Goal: Navigation & Orientation: Find specific page/section

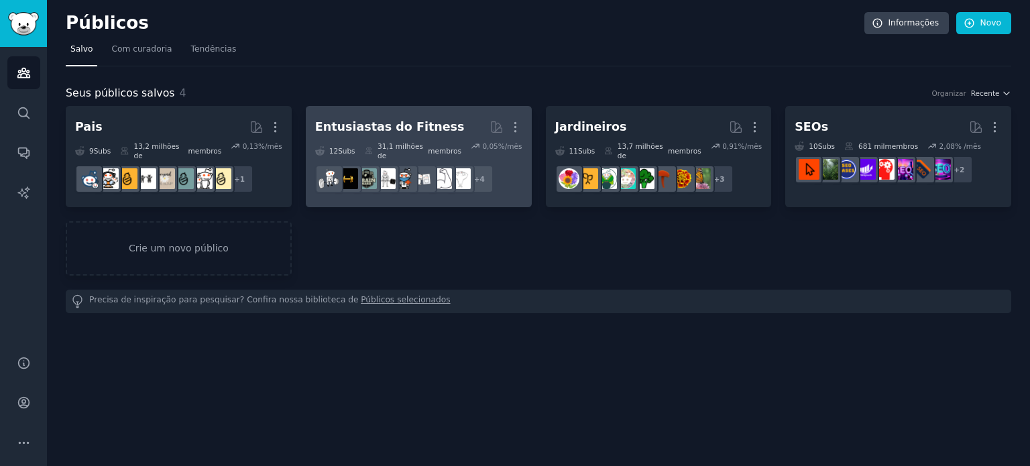
click at [437, 127] on h2 "Entusiastas do Fitness Mais" at bounding box center [418, 126] width 207 height 23
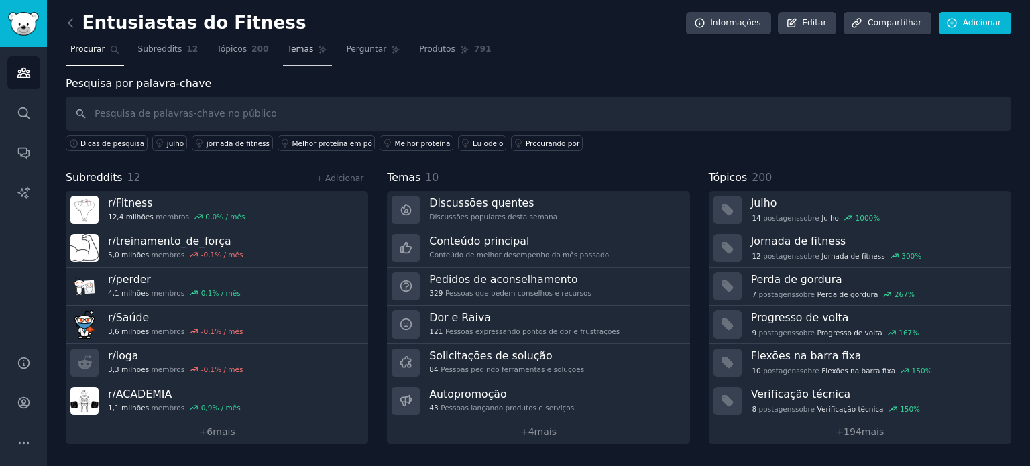
click at [286, 58] on link "Temas" at bounding box center [308, 52] width 50 height 27
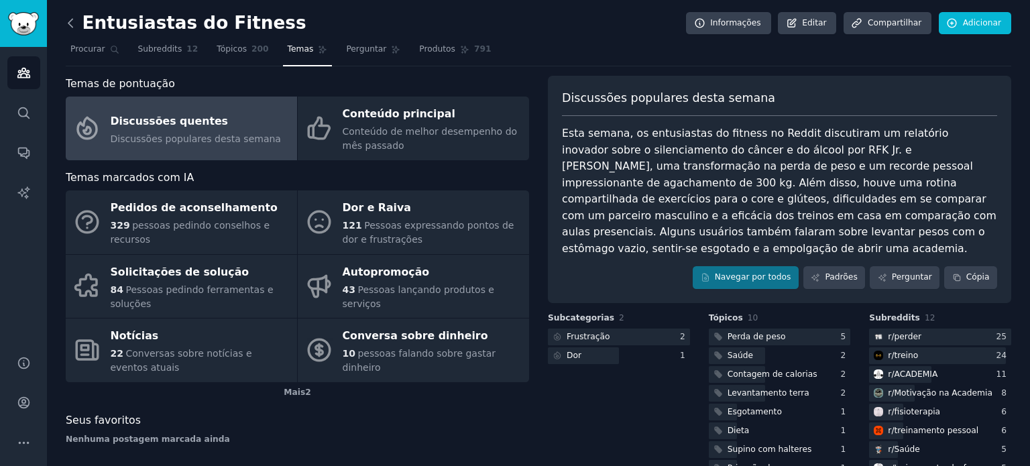
click at [68, 21] on icon at bounding box center [71, 23] width 14 height 14
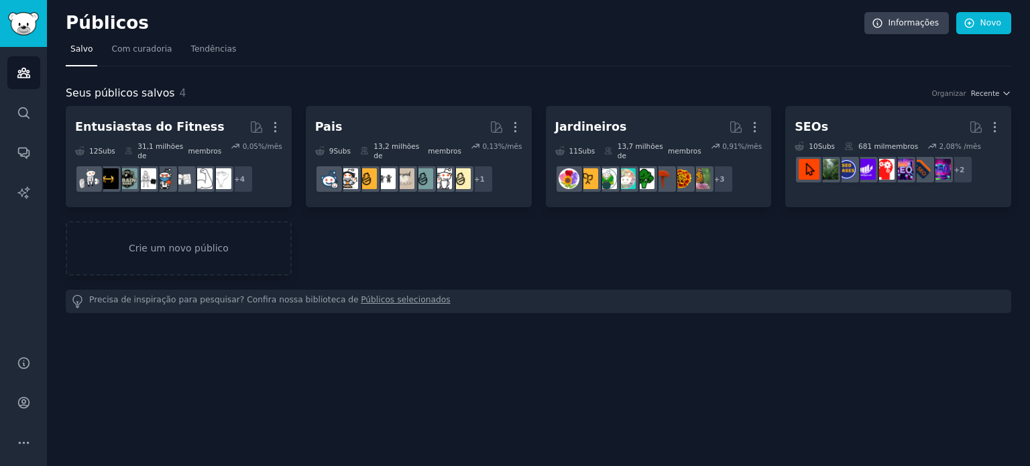
drag, startPoint x: 446, startPoint y: 363, endPoint x: 870, endPoint y: 375, distance: 423.8
click at [870, 375] on div "Públicos Informações Novo Salvo Com curadoria Tendências Seus públicos salvos 4…" at bounding box center [538, 233] width 983 height 466
click at [200, 243] on font "Crie um novo público" at bounding box center [179, 248] width 100 height 11
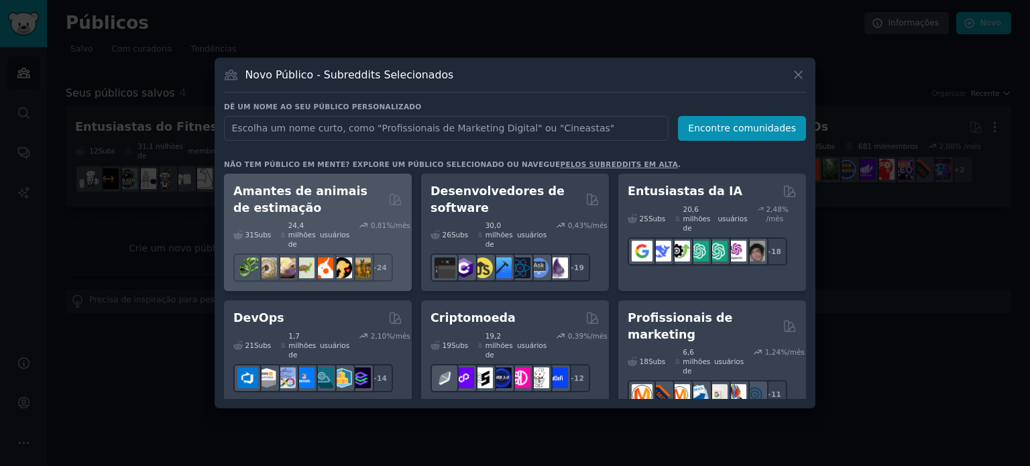
click at [343, 199] on h2 "Amantes de animais de estimação" at bounding box center [308, 199] width 150 height 33
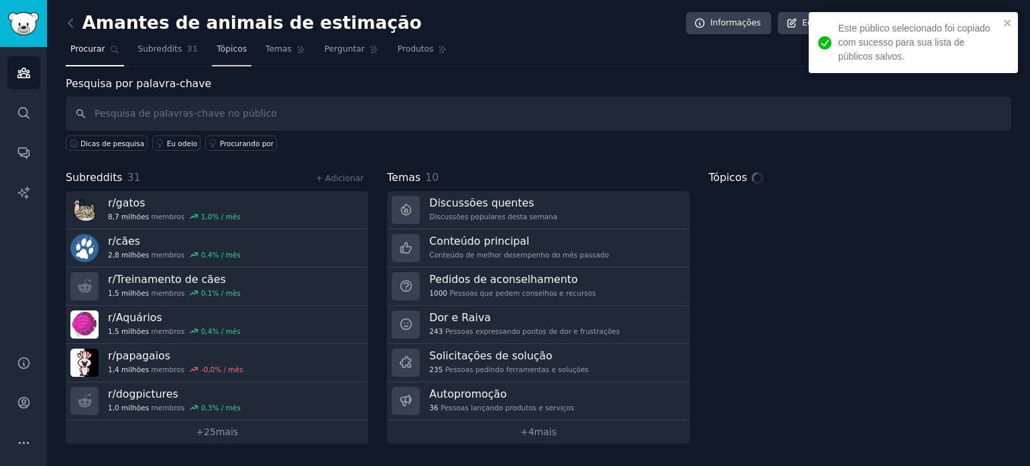
click at [218, 48] on font "Tópicos" at bounding box center [232, 48] width 30 height 9
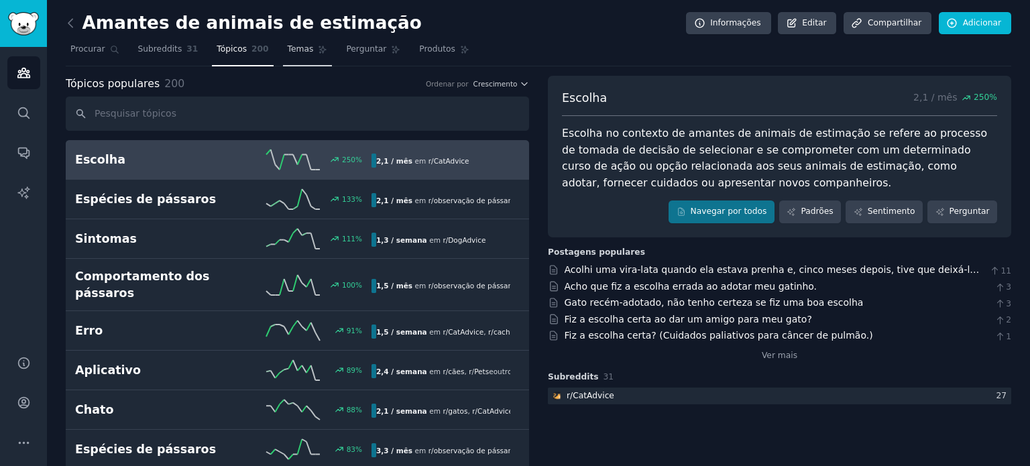
click at [300, 56] on link "Temas" at bounding box center [308, 52] width 50 height 27
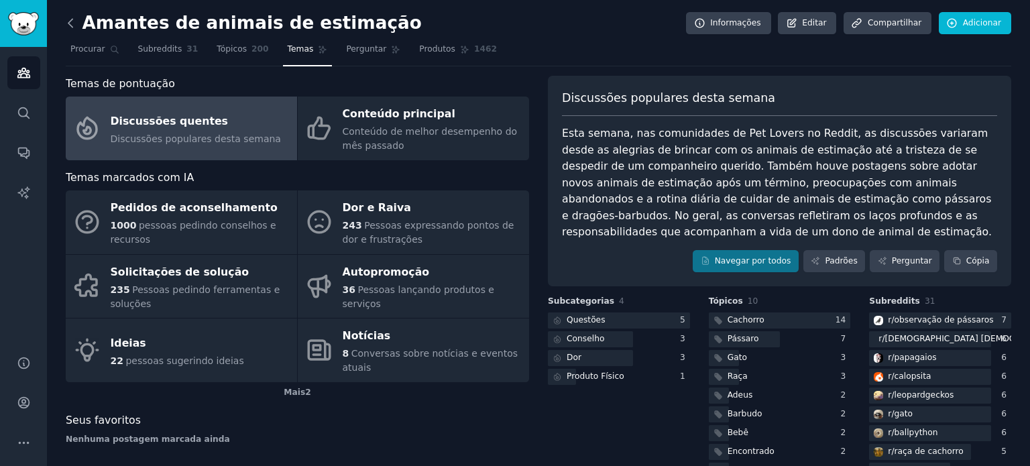
click at [70, 21] on icon at bounding box center [70, 23] width 4 height 8
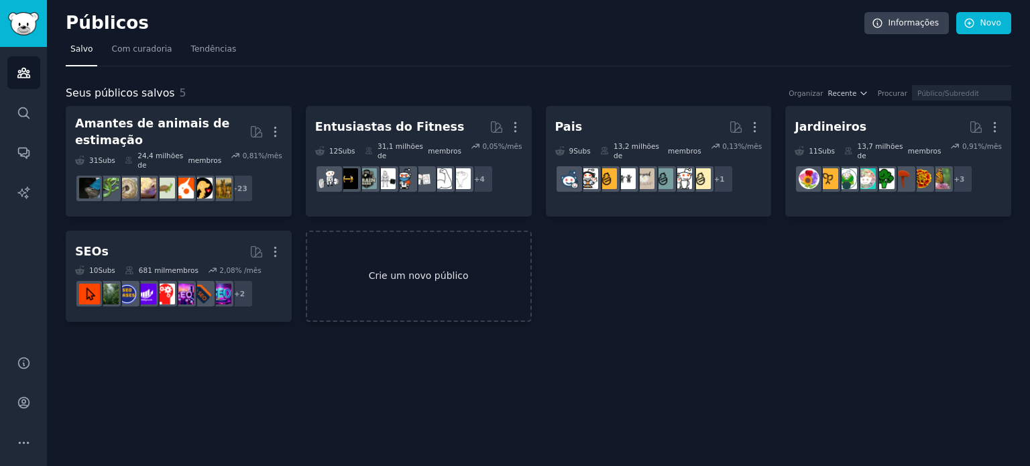
click at [406, 257] on link "Crie um novo público" at bounding box center [419, 277] width 226 height 92
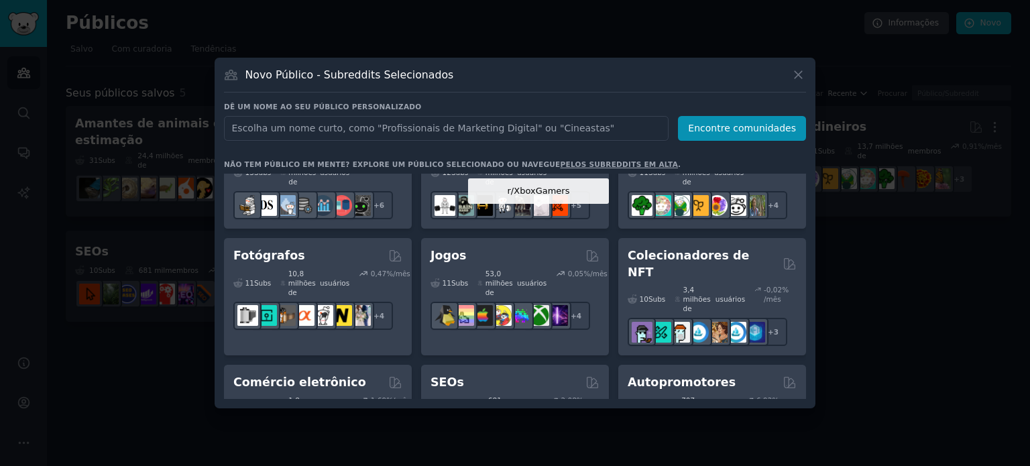
scroll to position [603, 0]
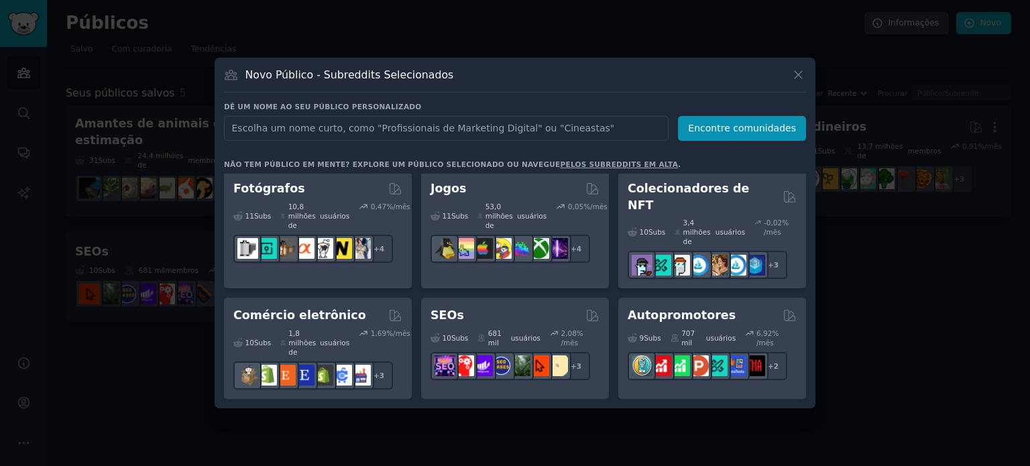
click at [345, 418] on div "Pais" at bounding box center [317, 426] width 169 height 17
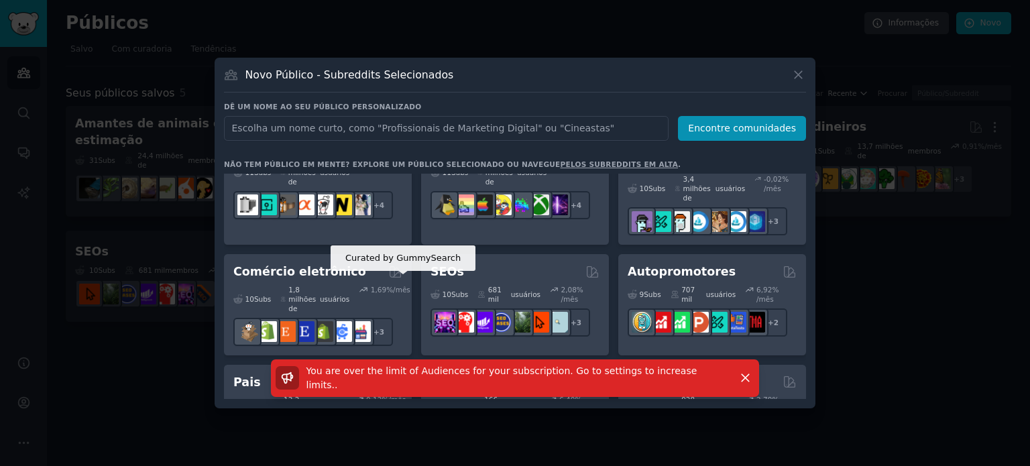
scroll to position [737, 0]
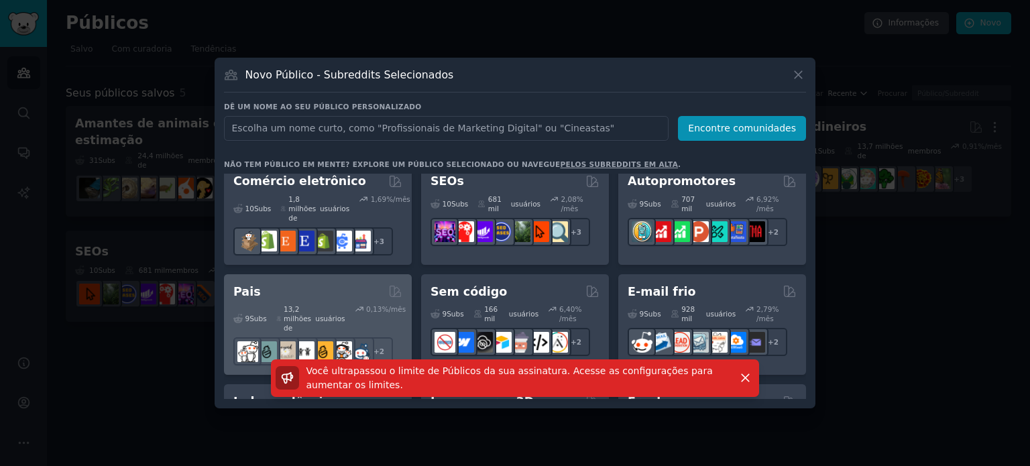
click at [306, 305] on font "13,2 milhões de" at bounding box center [297, 318] width 27 height 27
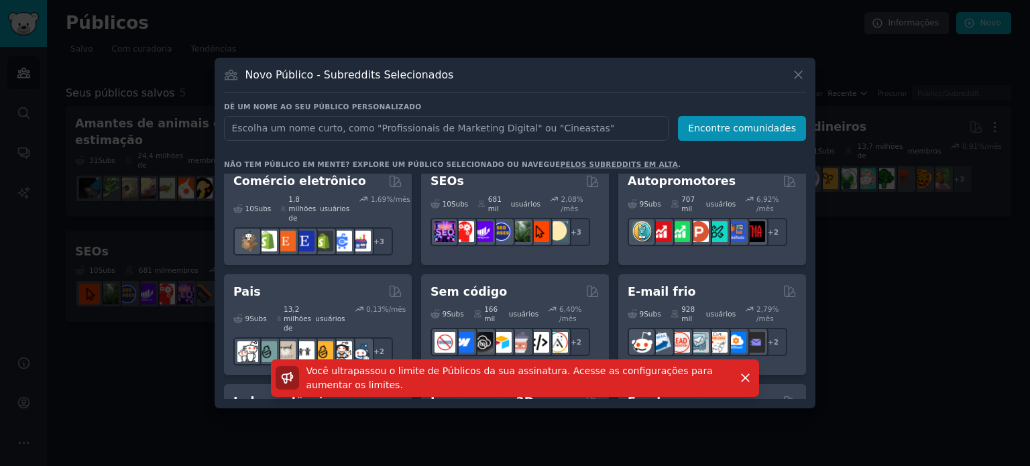
click at [883, 241] on div at bounding box center [515, 233] width 1030 height 466
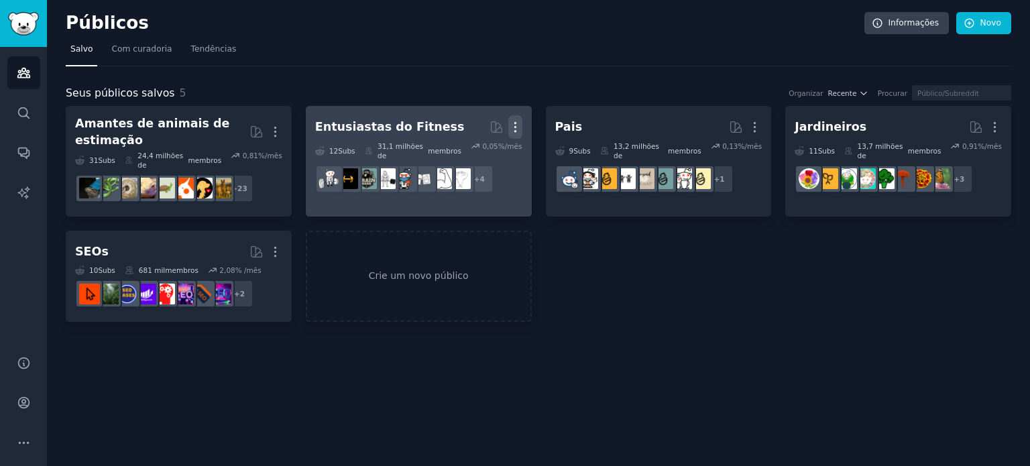
click at [519, 125] on icon "button" at bounding box center [515, 127] width 14 height 14
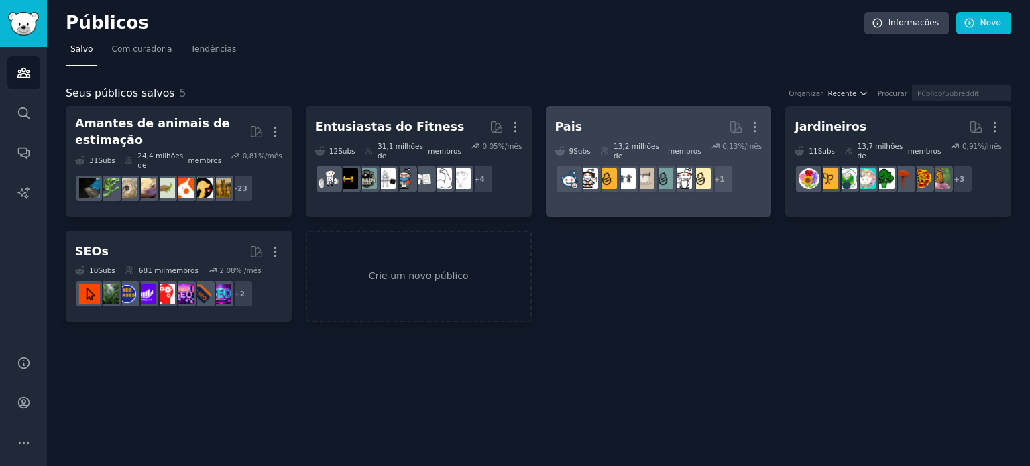
click at [606, 146] on icon at bounding box center [604, 150] width 9 height 9
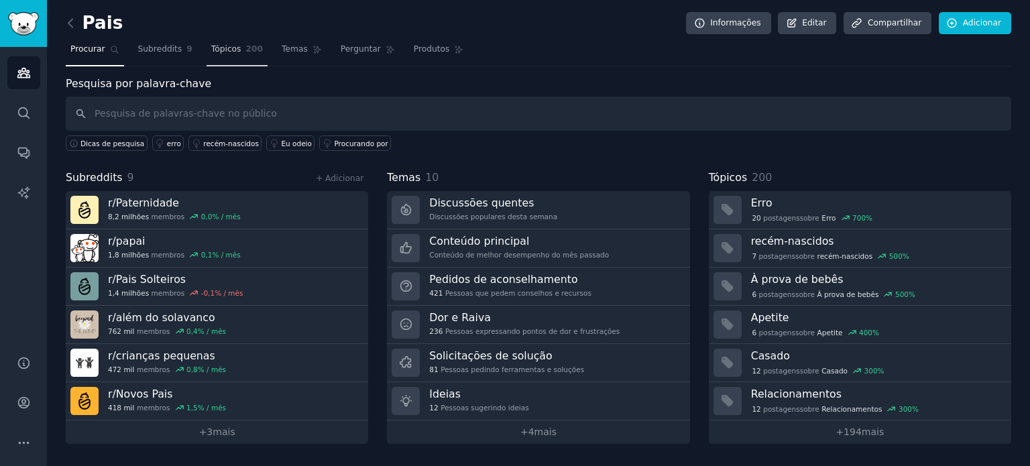
click at [220, 51] on font "Tópicos" at bounding box center [226, 48] width 30 height 9
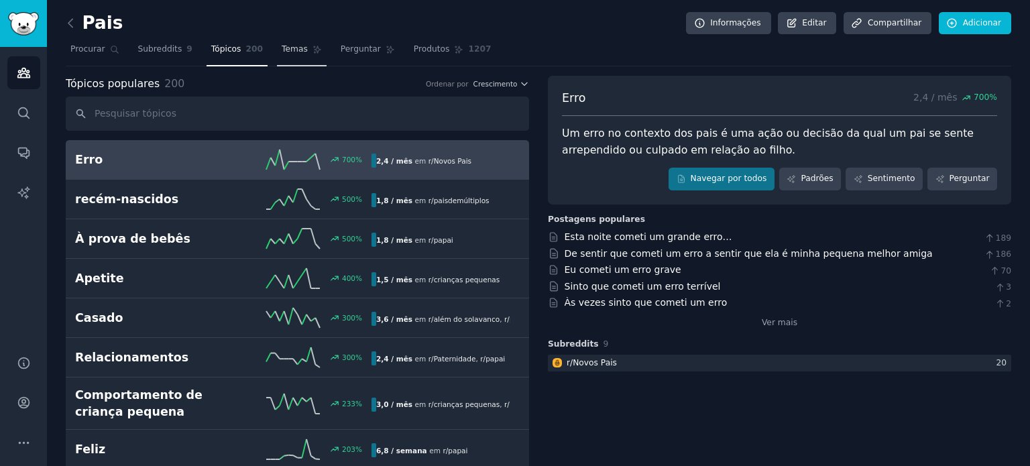
click at [282, 53] on font "Temas" at bounding box center [295, 48] width 26 height 9
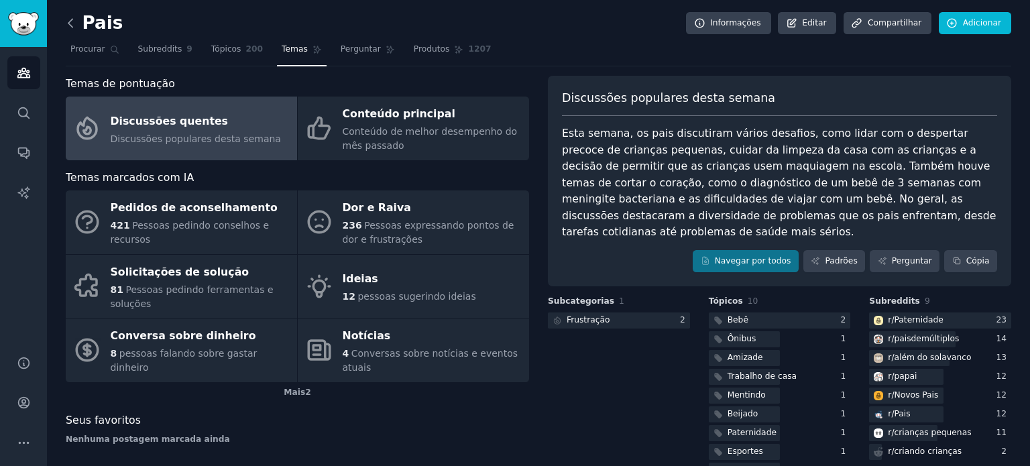
click at [68, 20] on icon at bounding box center [71, 23] width 14 height 14
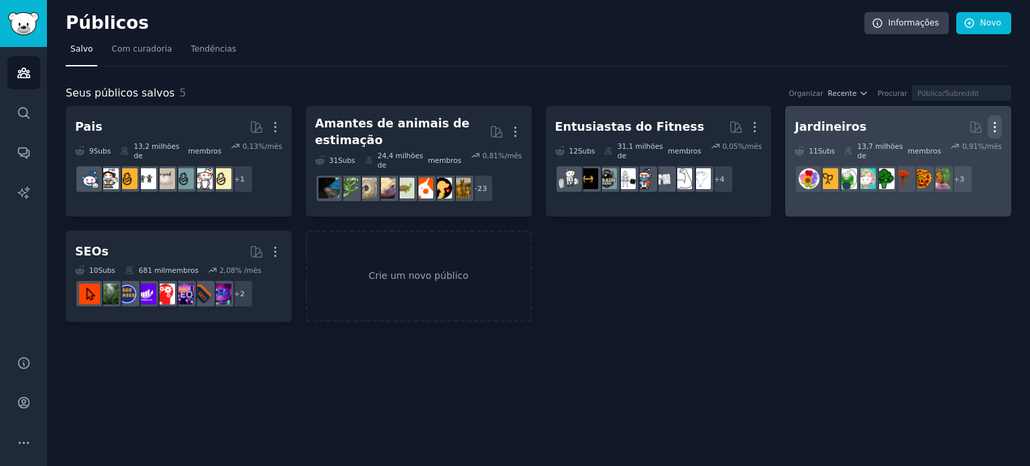
click at [994, 125] on icon "button" at bounding box center [994, 127] width 1 height 9
click at [944, 150] on div "Delete" at bounding box center [949, 155] width 64 height 28
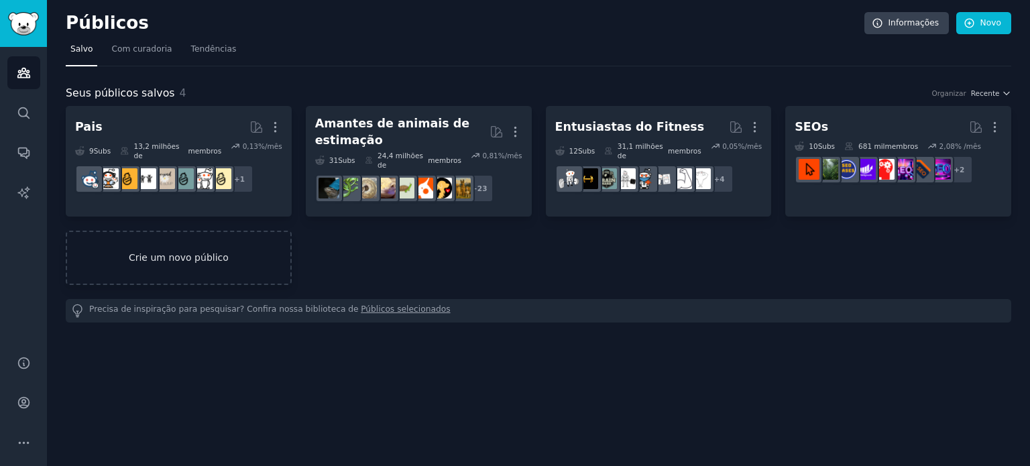
click at [209, 235] on link "Crie um novo público" at bounding box center [179, 258] width 226 height 54
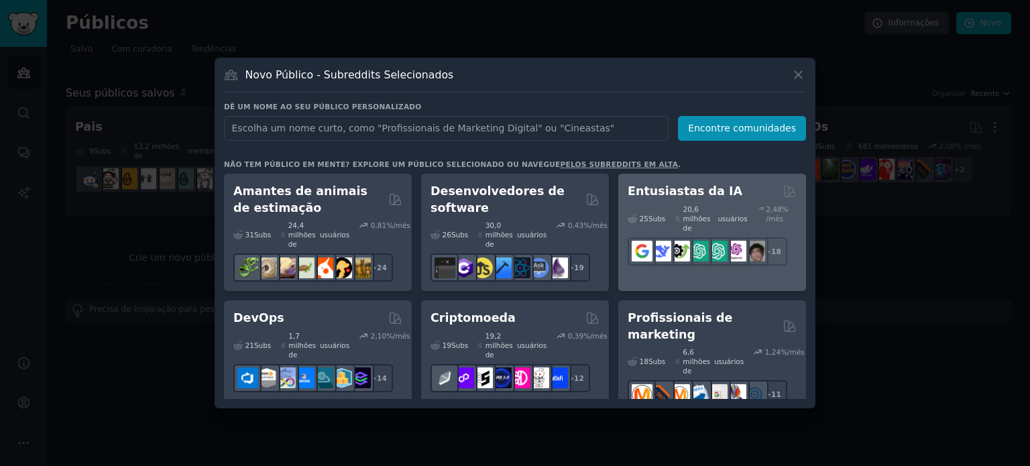
click at [671, 198] on font "Entusiastas da IA" at bounding box center [684, 190] width 115 height 13
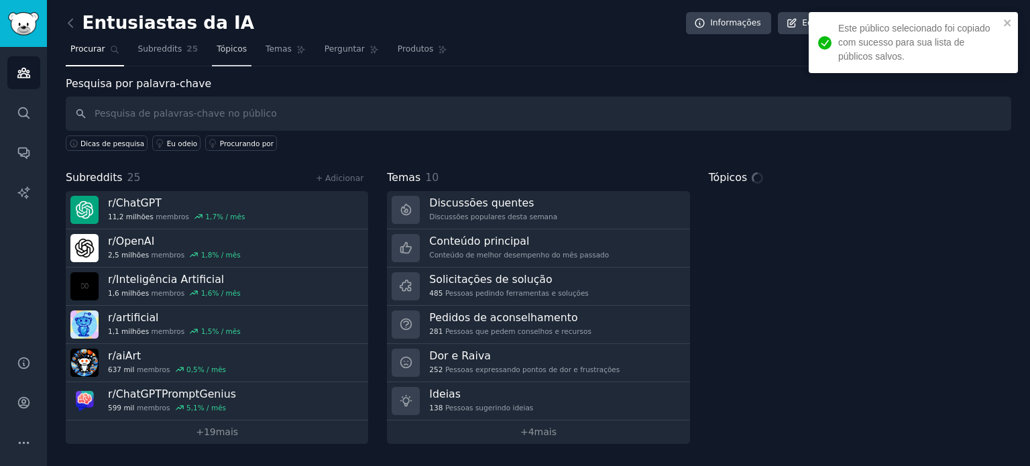
click at [219, 53] on font "Tópicos" at bounding box center [232, 48] width 30 height 9
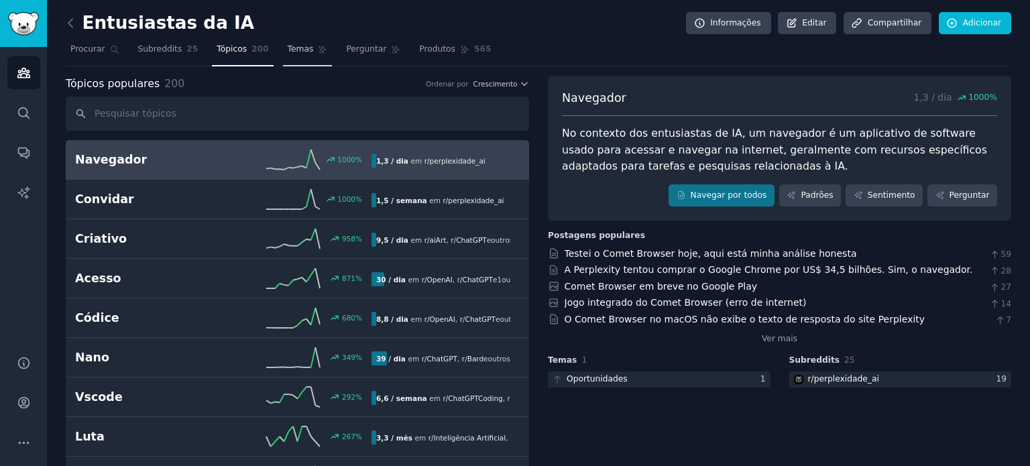
click at [318, 46] on icon at bounding box center [322, 49] width 9 height 9
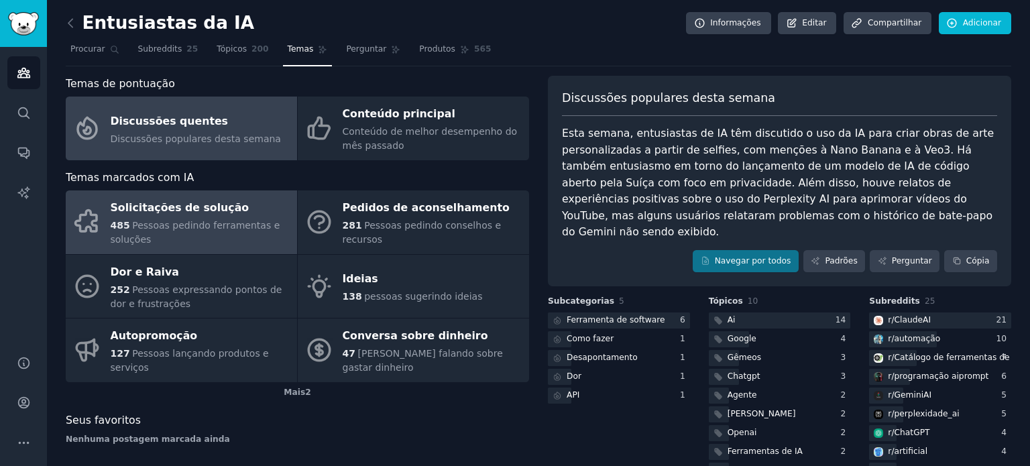
click at [225, 213] on div "Solicitações de solução" at bounding box center [201, 208] width 180 height 21
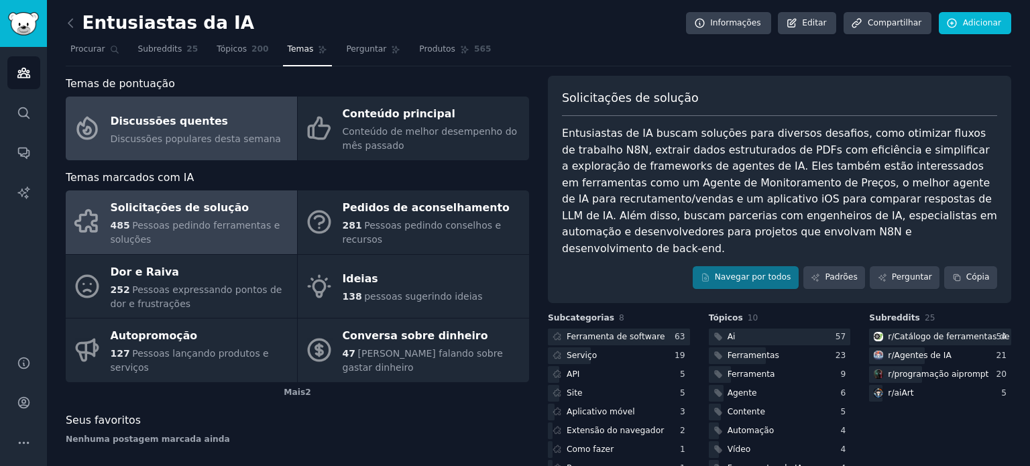
click at [148, 121] on font "Discussões quentes" at bounding box center [169, 121] width 117 height 13
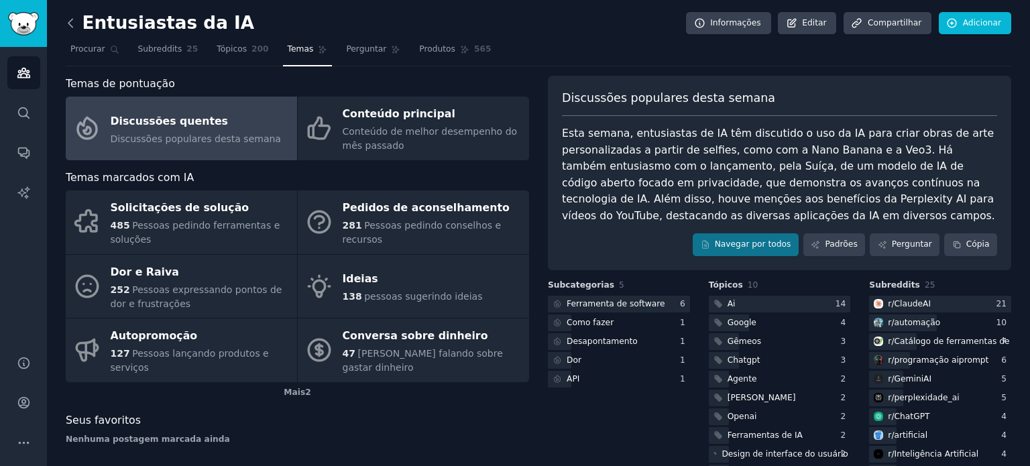
click at [69, 26] on icon at bounding box center [71, 23] width 14 height 14
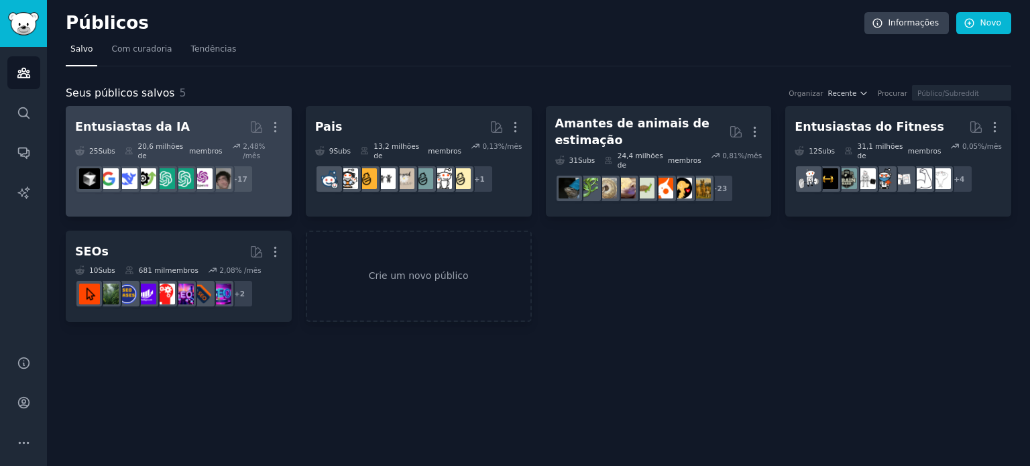
click at [190, 137] on h2 "Entusiastas da IA Mais" at bounding box center [178, 126] width 207 height 23
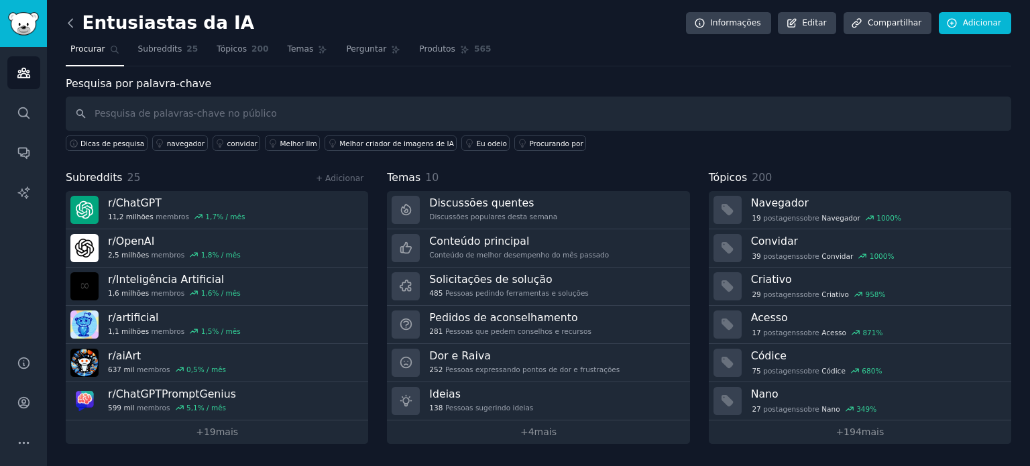
click at [68, 23] on icon at bounding box center [71, 23] width 14 height 14
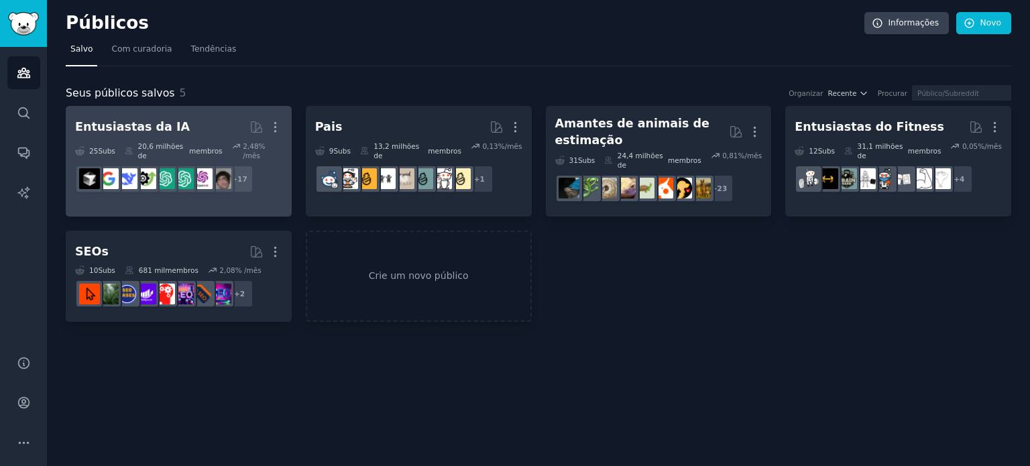
click at [199, 131] on h2 "Entusiastas da IA Mais" at bounding box center [178, 126] width 207 height 23
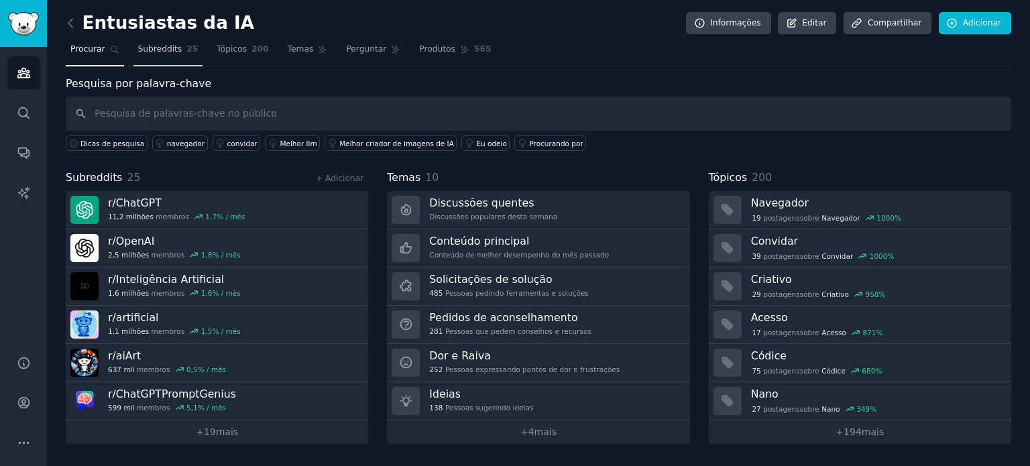
click at [166, 50] on font "Subreddits" at bounding box center [160, 48] width 44 height 9
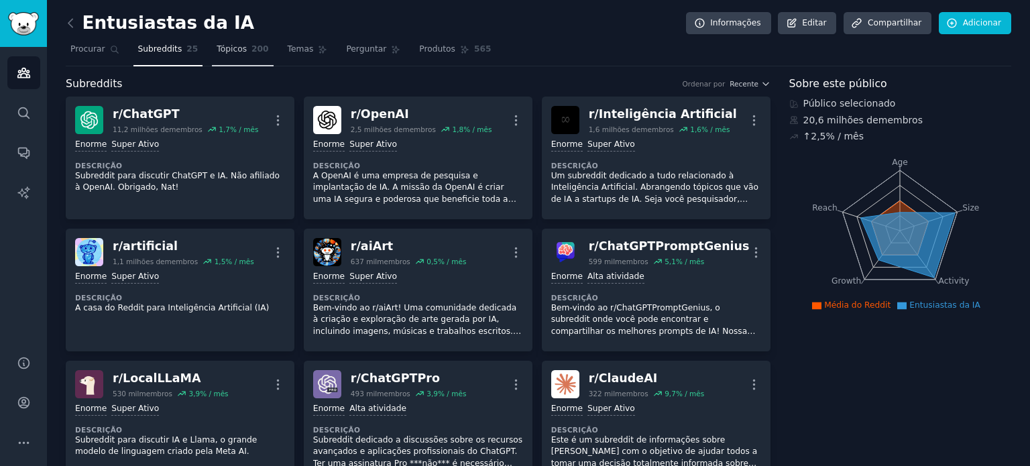
click at [217, 54] on font "Tópicos" at bounding box center [232, 48] width 30 height 9
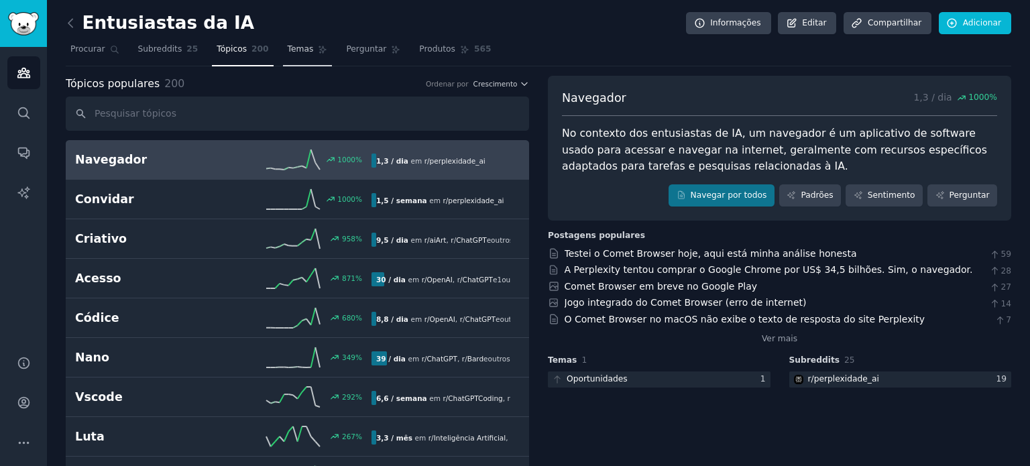
click at [288, 45] on font "Temas" at bounding box center [301, 48] width 26 height 9
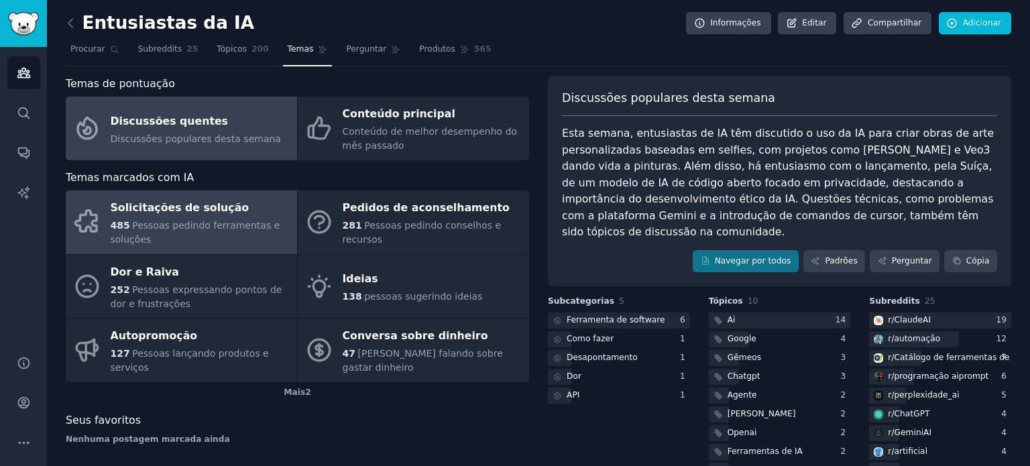
click at [213, 217] on div "Solicitações de solução" at bounding box center [201, 208] width 180 height 21
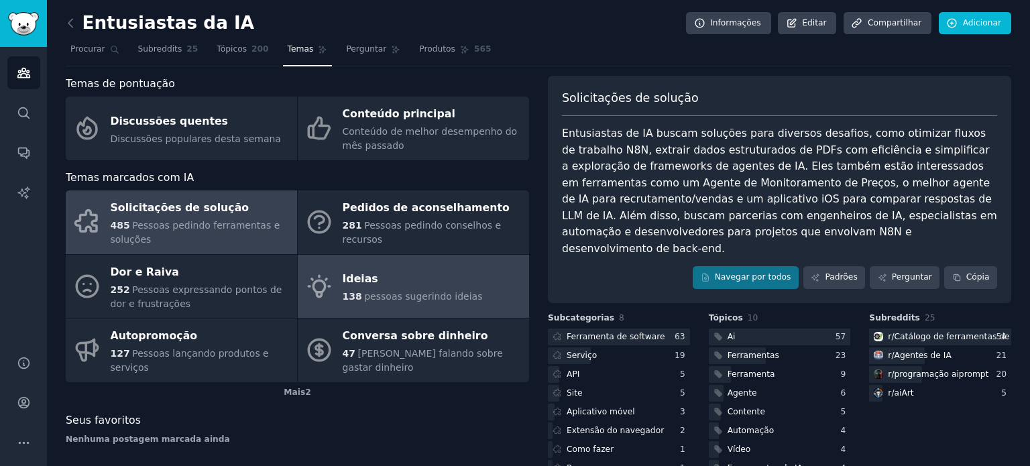
click at [378, 269] on div "Ideias" at bounding box center [413, 279] width 140 height 21
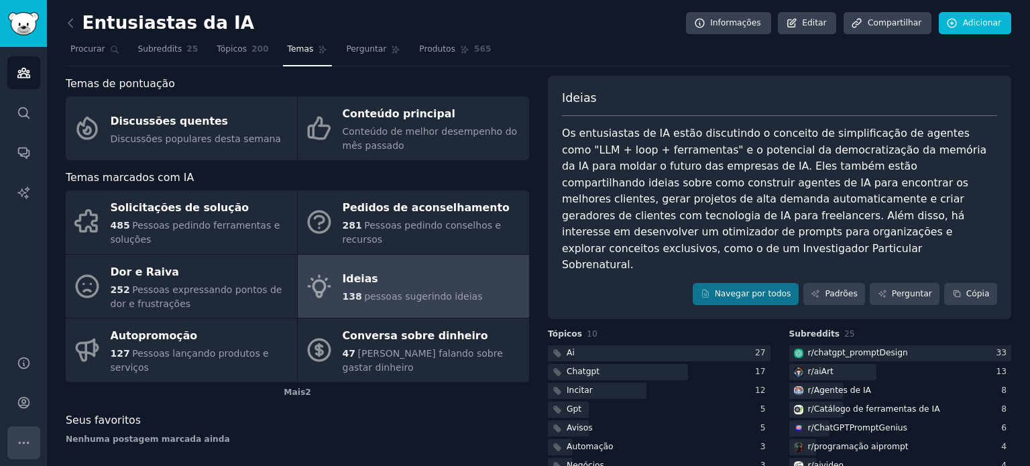
click at [34, 436] on button "Mais" at bounding box center [23, 442] width 33 height 33
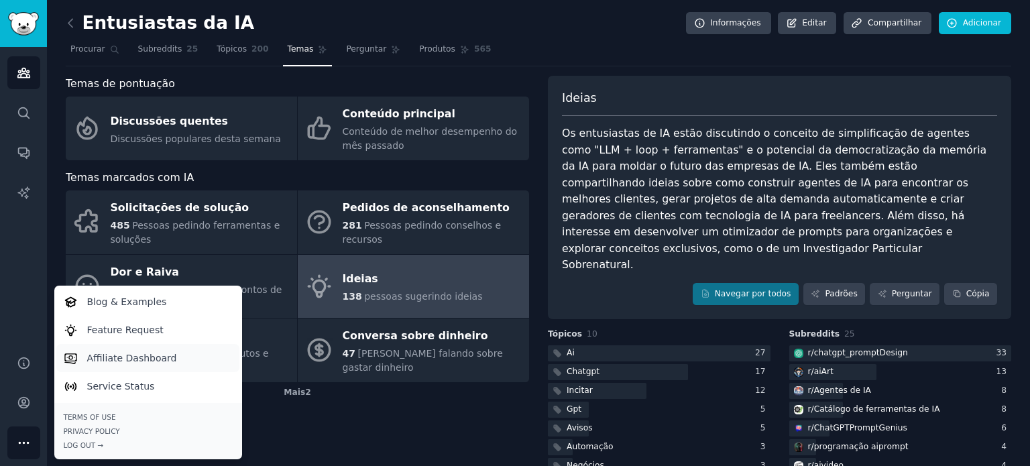
click at [166, 355] on p "Affiliate Dashboard" at bounding box center [132, 358] width 90 height 14
